Goal: Information Seeking & Learning: Learn about a topic

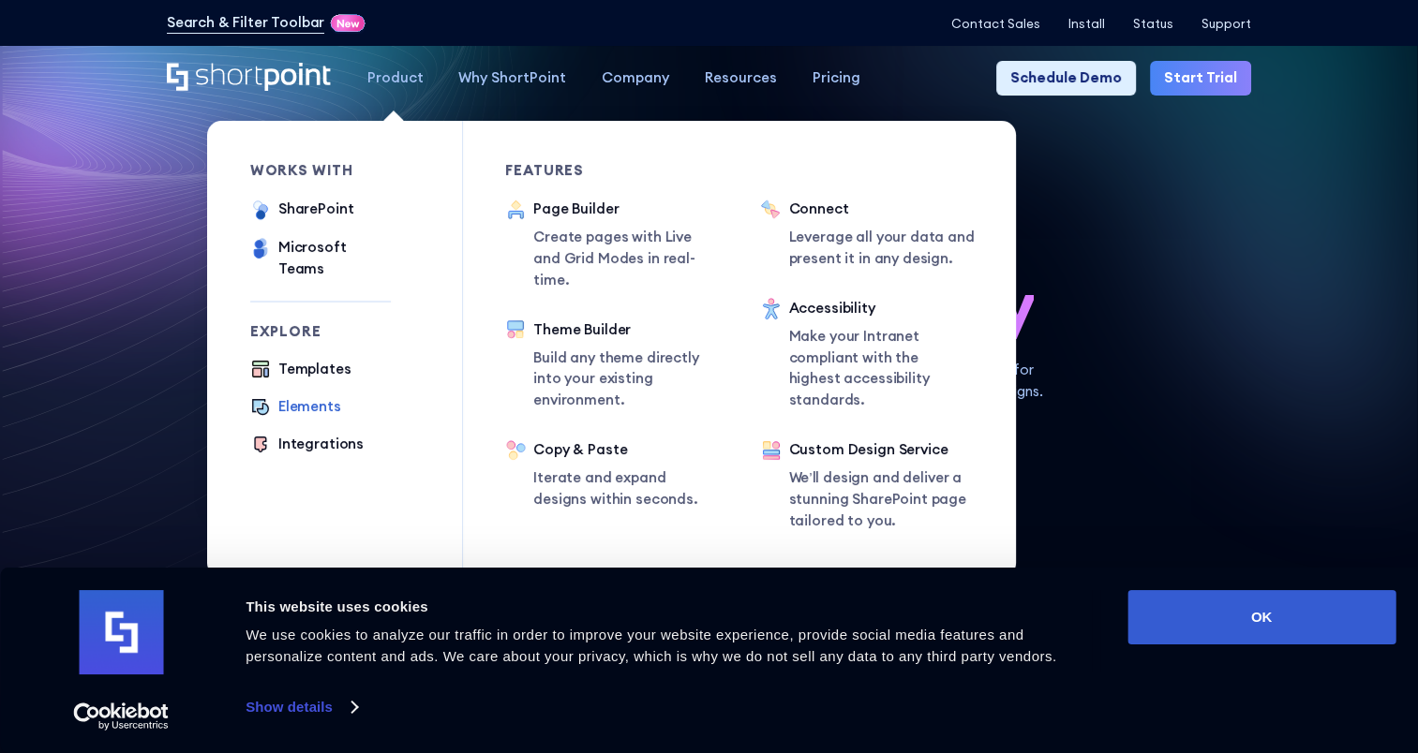
click at [306, 396] on div "Elements" at bounding box center [309, 407] width 63 height 22
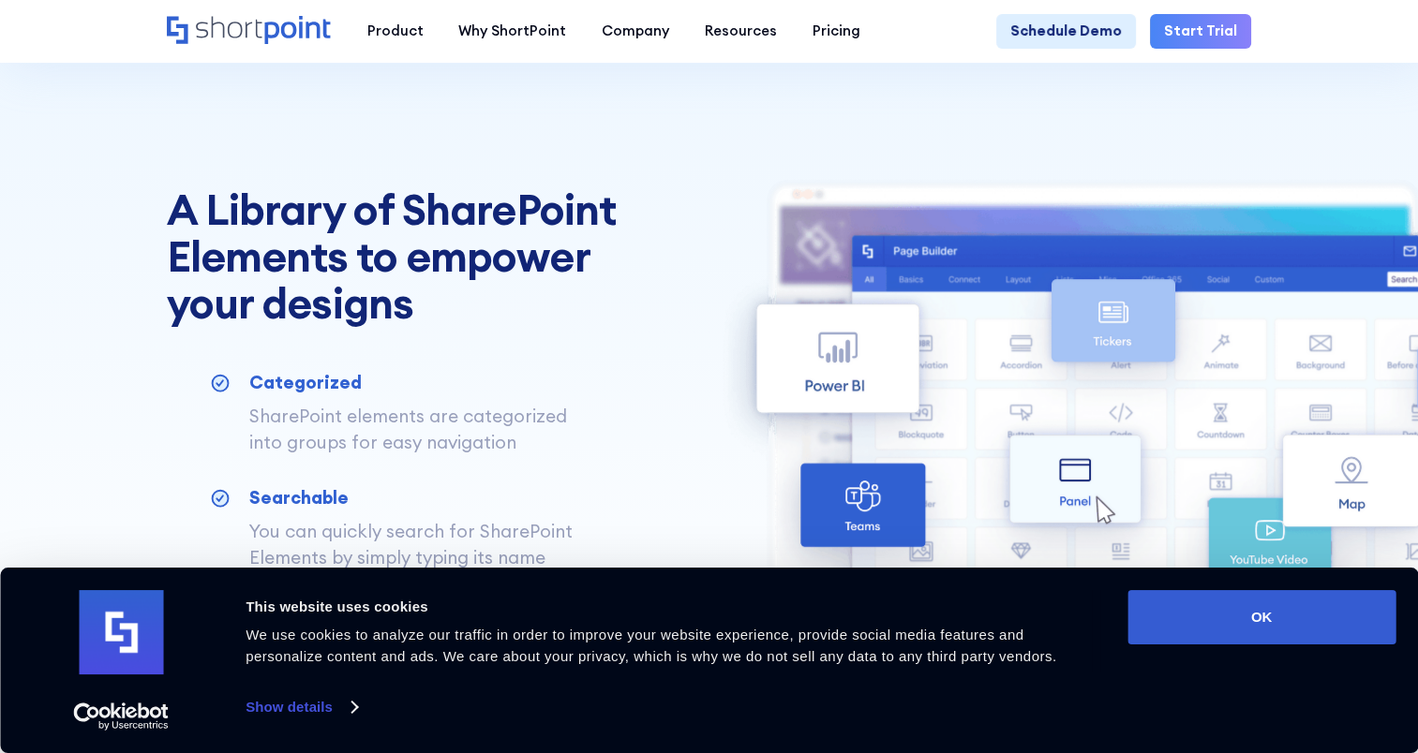
scroll to position [843, 0]
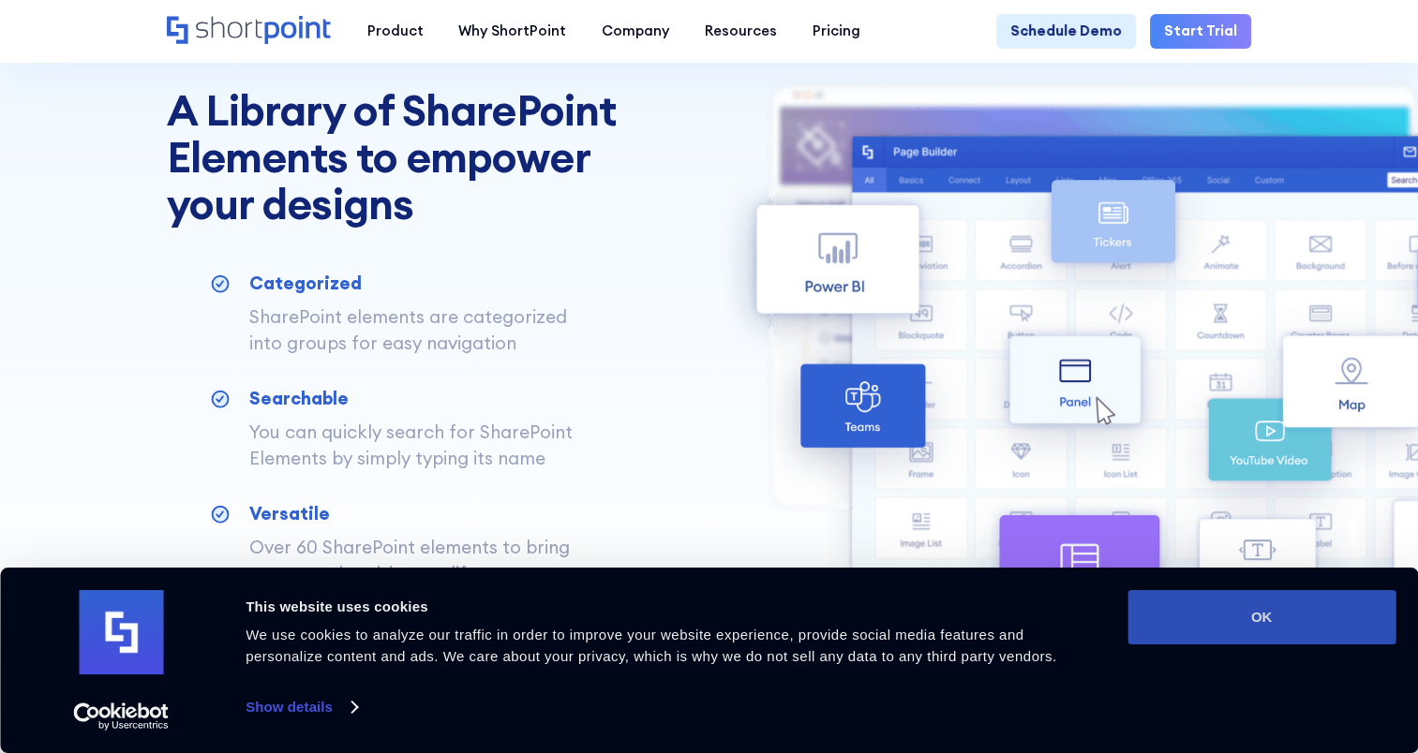
click at [1267, 617] on button "OK" at bounding box center [1261, 617] width 268 height 54
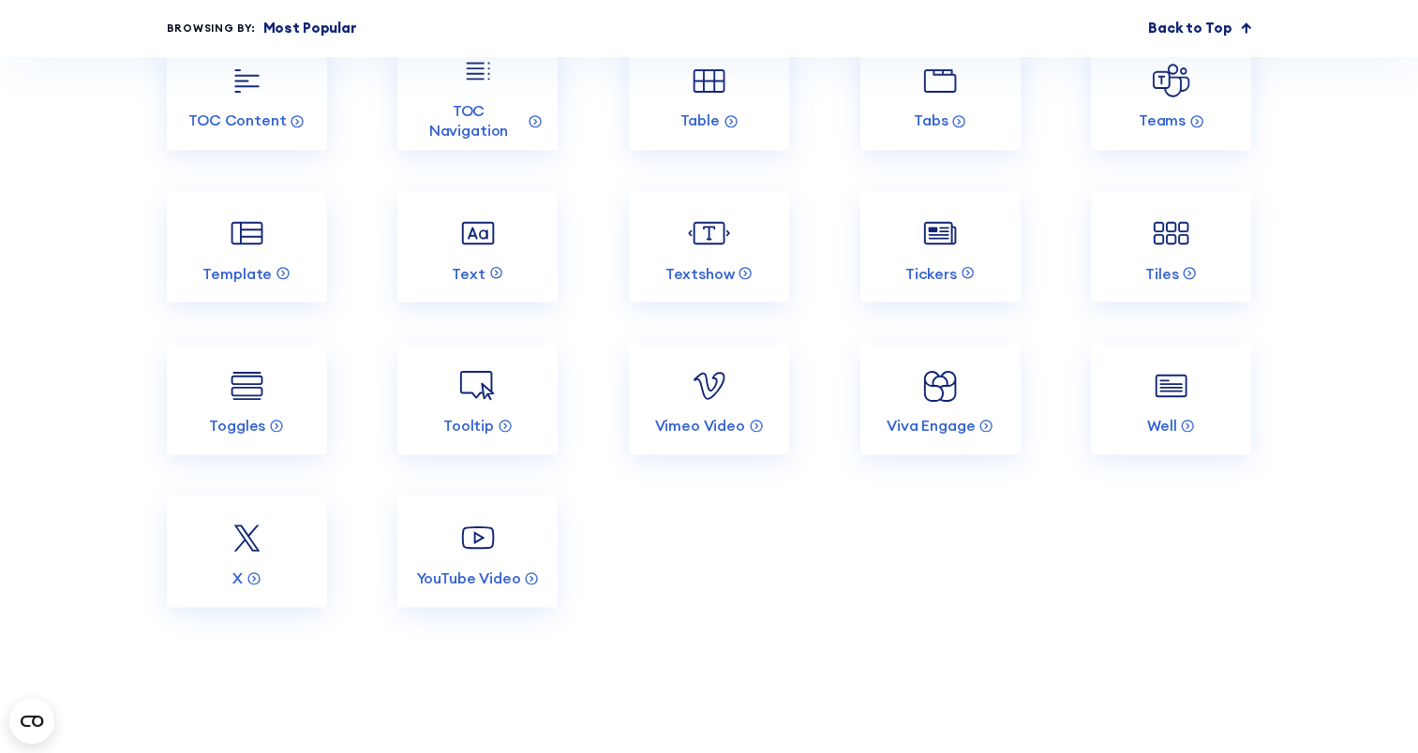
scroll to position [3186, 0]
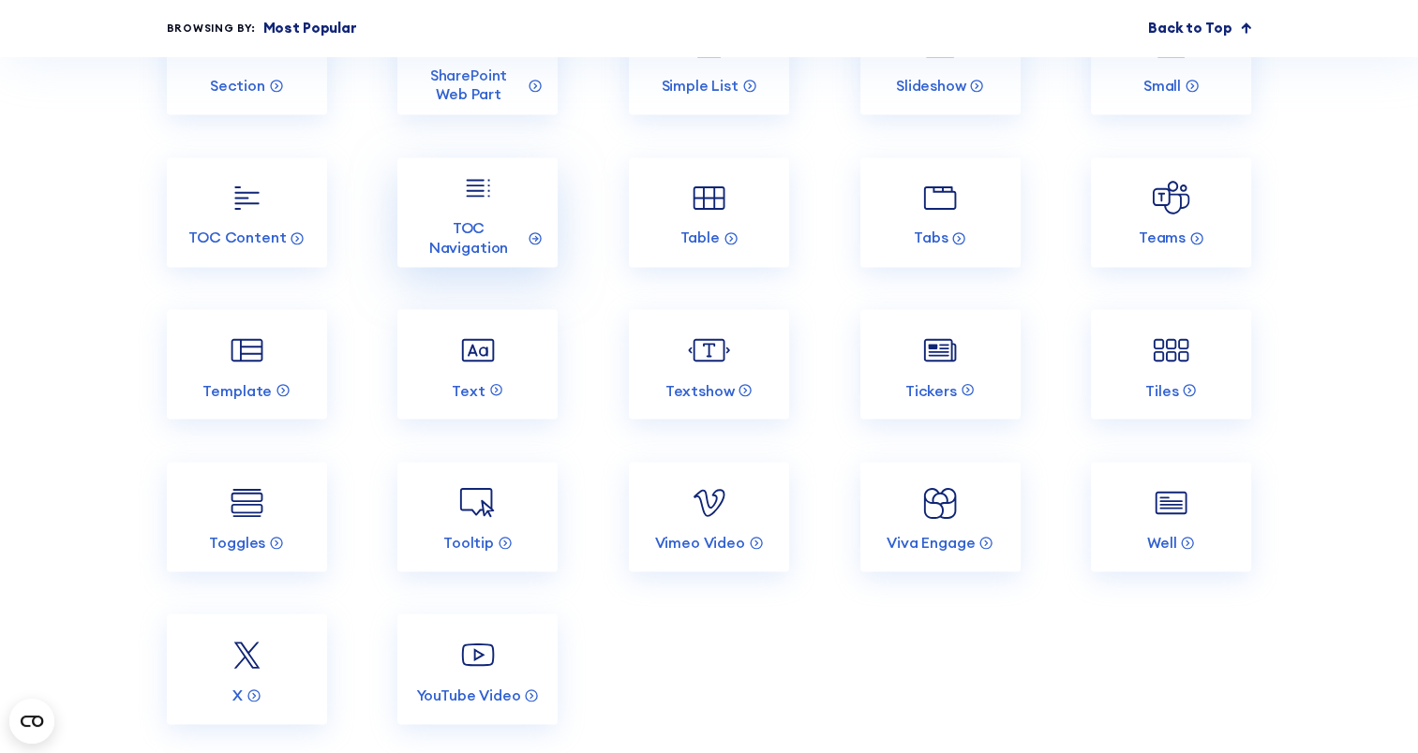
click at [469, 209] on img at bounding box center [477, 188] width 42 height 42
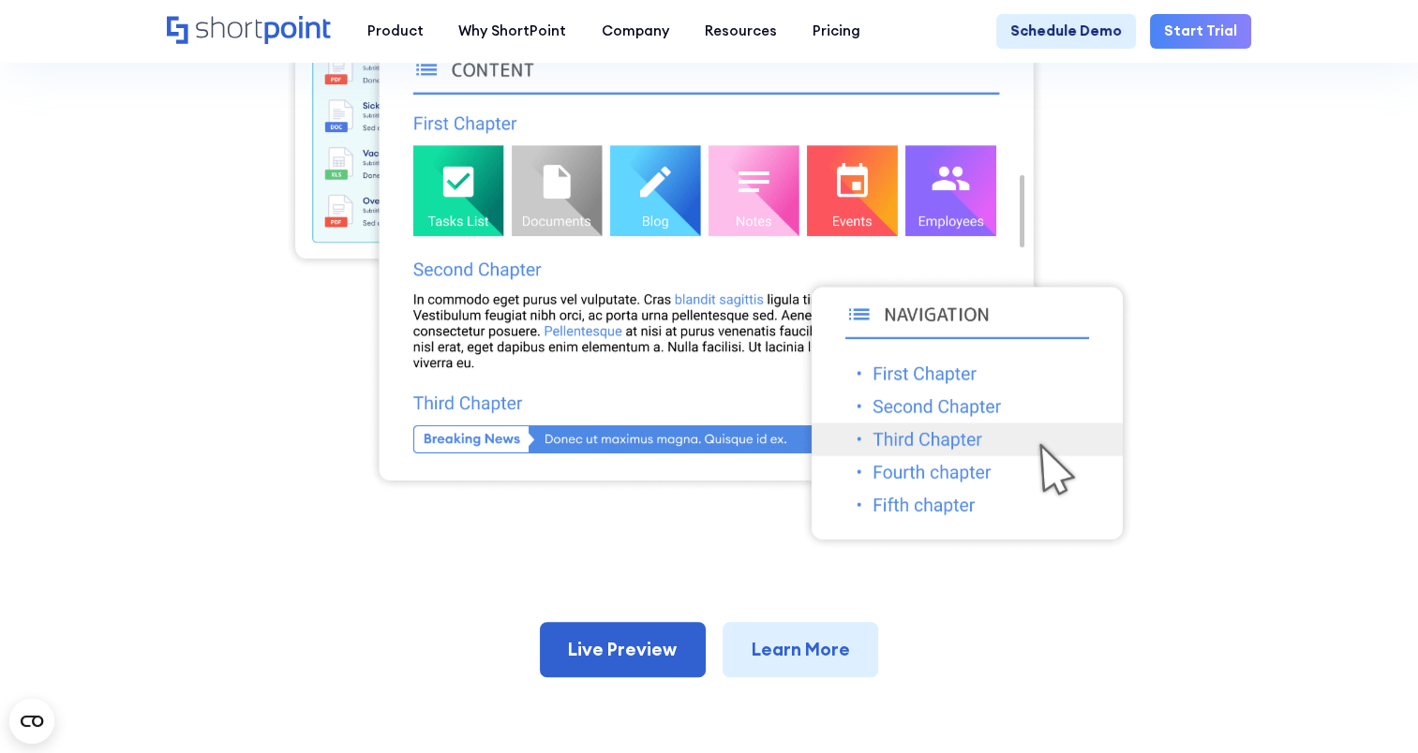
scroll to position [843, 0]
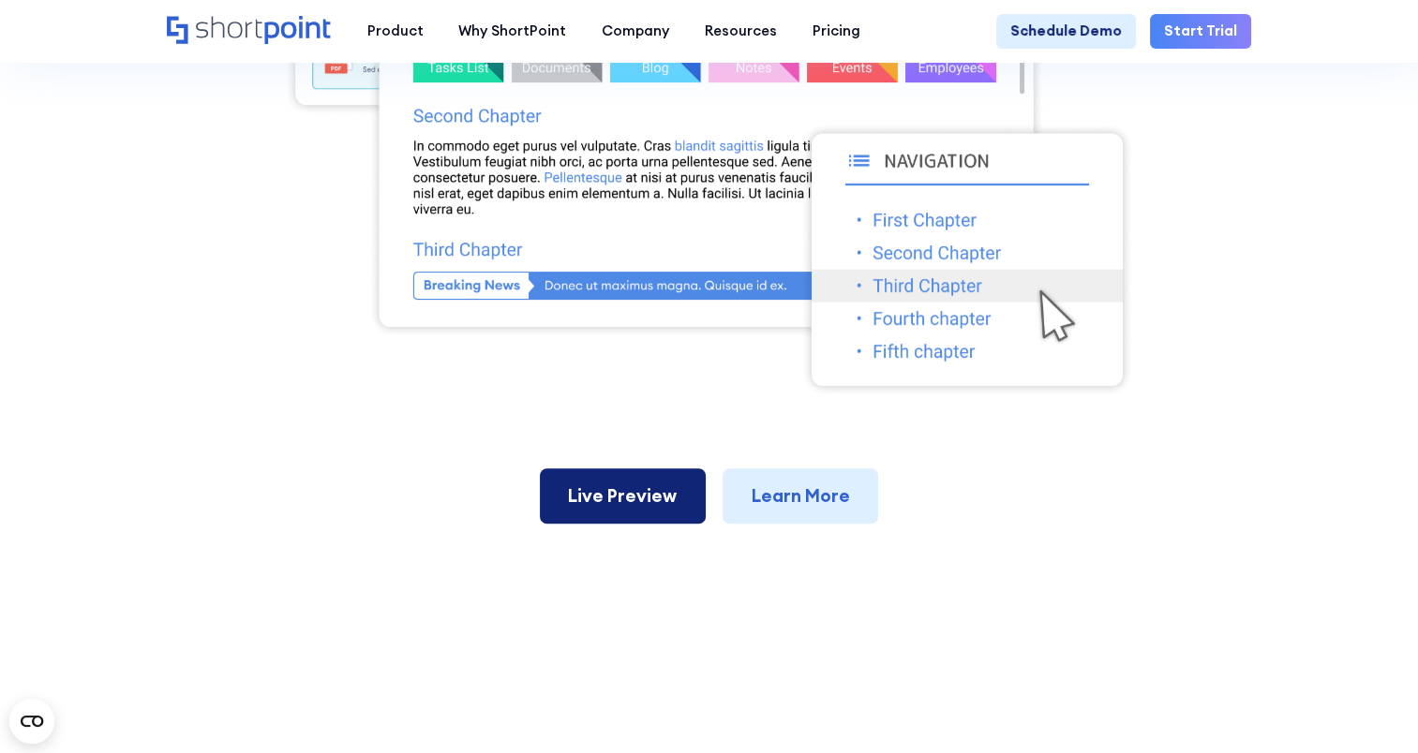
click at [632, 484] on link "Live Preview" at bounding box center [623, 496] width 166 height 55
